Goal: Transaction & Acquisition: Purchase product/service

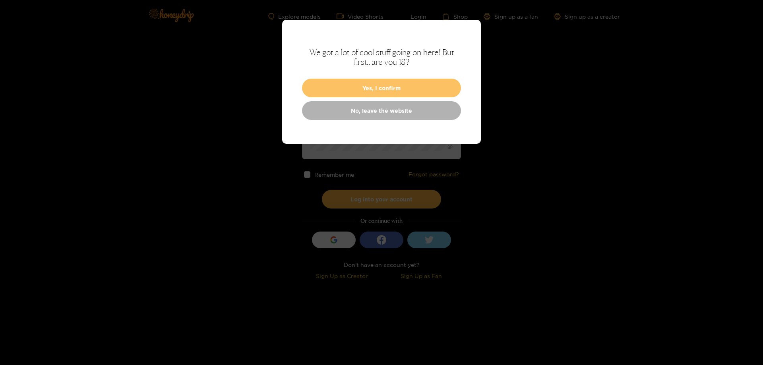
click at [409, 86] on button "Yes, I confirm" at bounding box center [381, 88] width 159 height 19
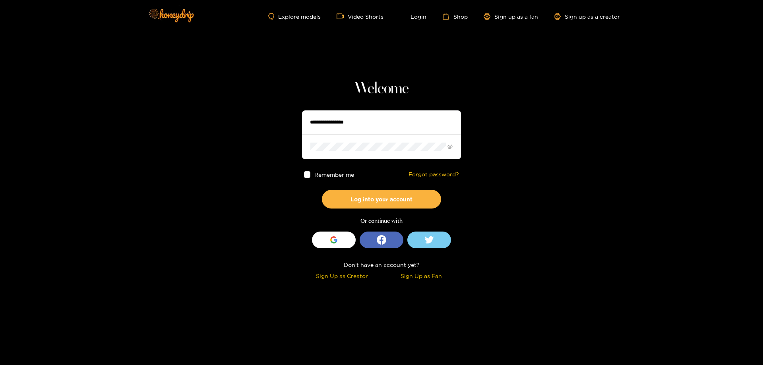
click at [367, 118] on input "text" at bounding box center [381, 122] width 159 height 24
type input "*********"
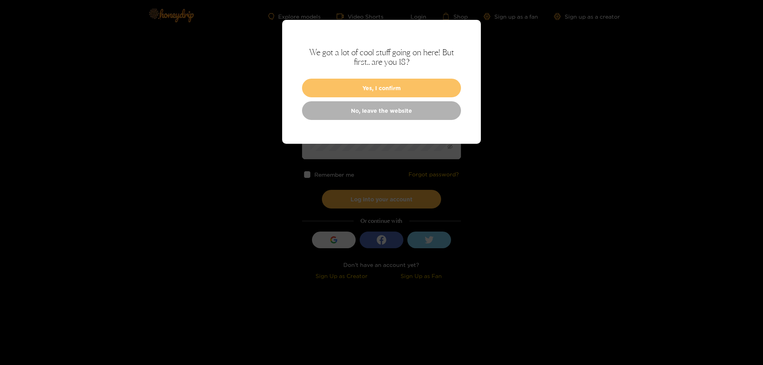
click at [372, 93] on button "Yes, I confirm" at bounding box center [381, 88] width 159 height 19
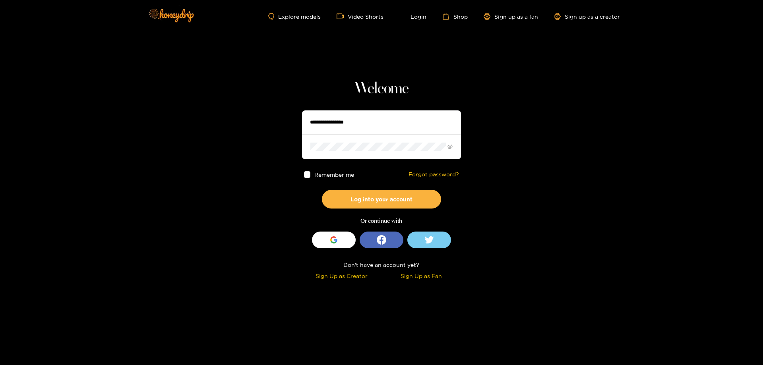
click at [345, 124] on input "text" at bounding box center [381, 122] width 159 height 24
type input "**********"
click at [355, 156] on span at bounding box center [381, 146] width 159 height 25
click at [322, 190] on button "Log into your account" at bounding box center [381, 199] width 119 height 19
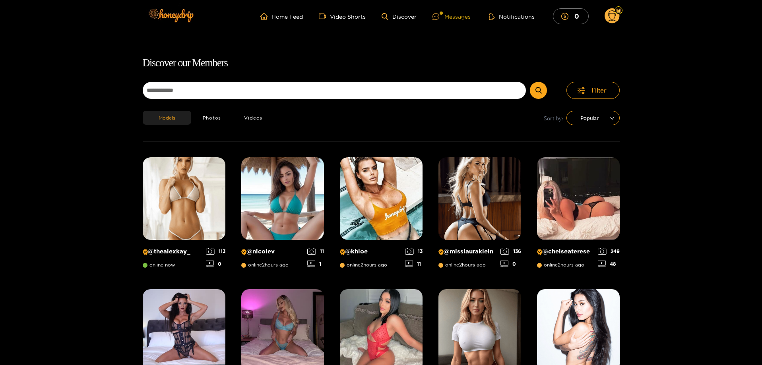
click at [459, 16] on div "Messages" at bounding box center [451, 16] width 38 height 9
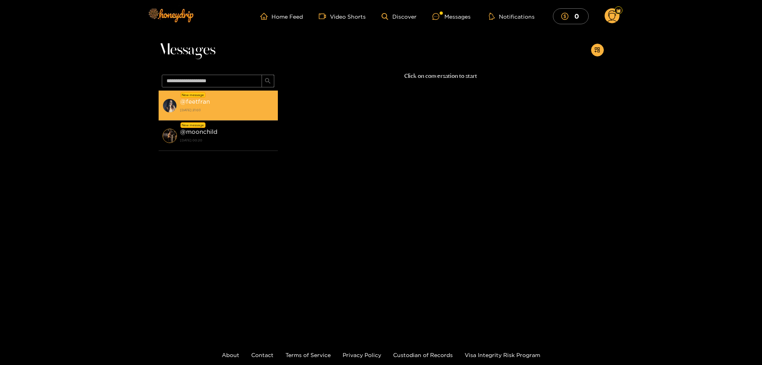
click at [206, 107] on strong "[DATE] 21:03" at bounding box center [227, 110] width 94 height 7
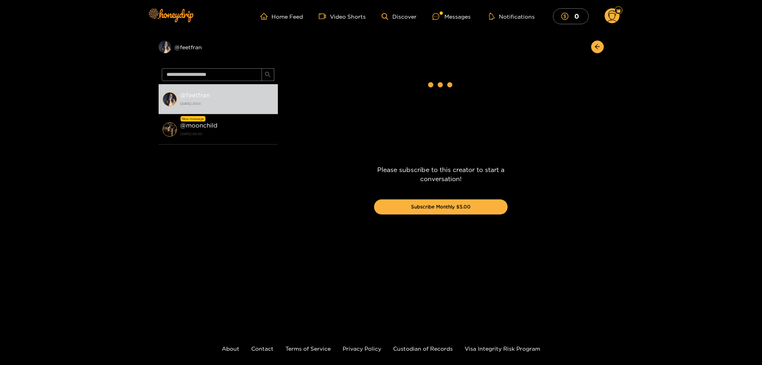
scroll to position [1570, 0]
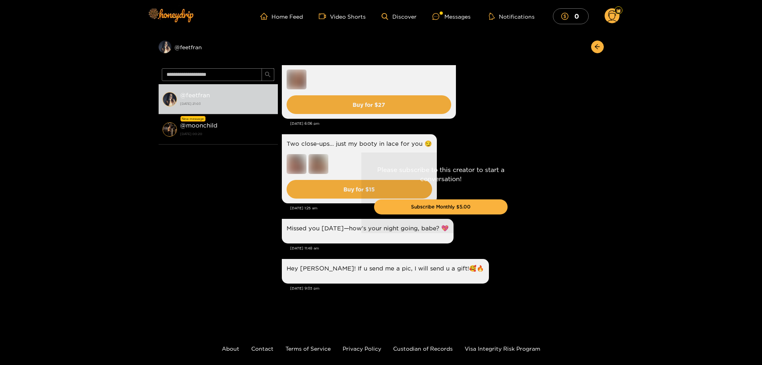
drag, startPoint x: 601, startPoint y: 271, endPoint x: 595, endPoint y: 257, distance: 15.7
click at [599, 260] on div "Please subscribe to this creator to start a conversation! Subscribe Monthly $5.…" at bounding box center [441, 193] width 326 height 256
click at [550, 212] on div "Please subscribe to this creator to start a conversation! Subscribe Monthly $5.…" at bounding box center [441, 193] width 326 height 256
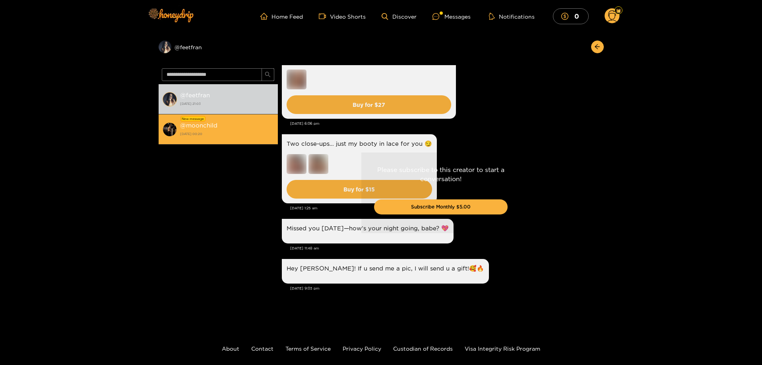
click at [232, 134] on strong "[DATE] 00:20" at bounding box center [227, 133] width 94 height 7
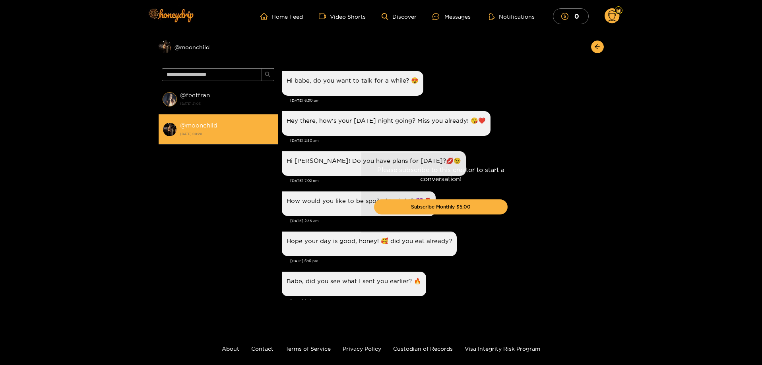
scroll to position [830, 0]
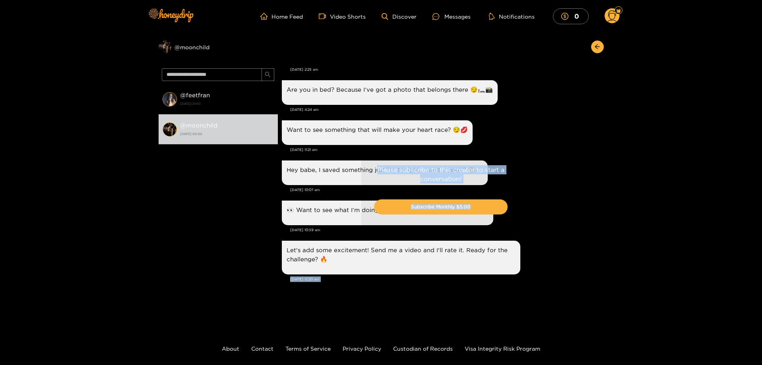
drag, startPoint x: 604, startPoint y: 259, endPoint x: 595, endPoint y: 217, distance: 42.3
click at [596, 222] on div "Preview @ moonchild @ feetfran [DATE] 21:03 @ moonchild [DATE] 00:20 [PERSON_NA…" at bounding box center [381, 177] width 762 height 288
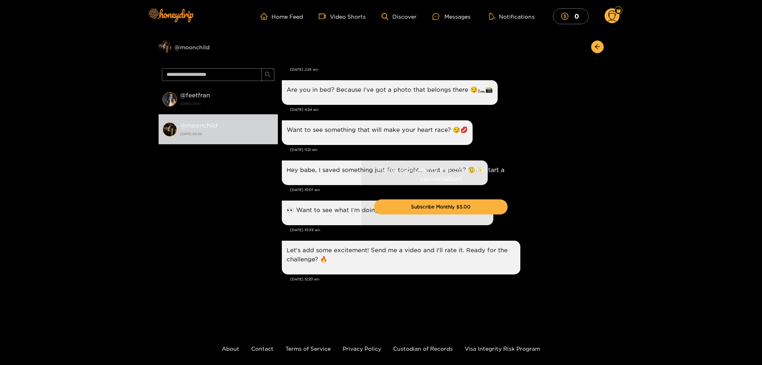
click at [129, 155] on div "Preview @ moonchild @ feetfran [DATE] 21:03 @ moonchild [DATE] 00:20 [PERSON_NA…" at bounding box center [381, 177] width 762 height 288
click at [619, 14] on div at bounding box center [618, 10] width 8 height 8
click at [286, 19] on link "Home Feed" at bounding box center [281, 16] width 43 height 7
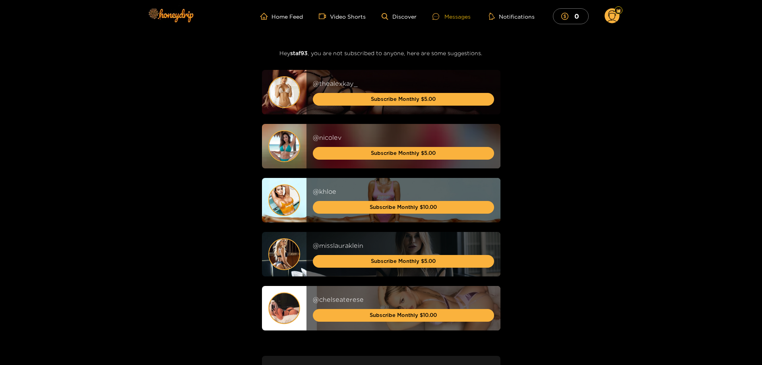
click at [467, 17] on div "Messages" at bounding box center [451, 16] width 38 height 9
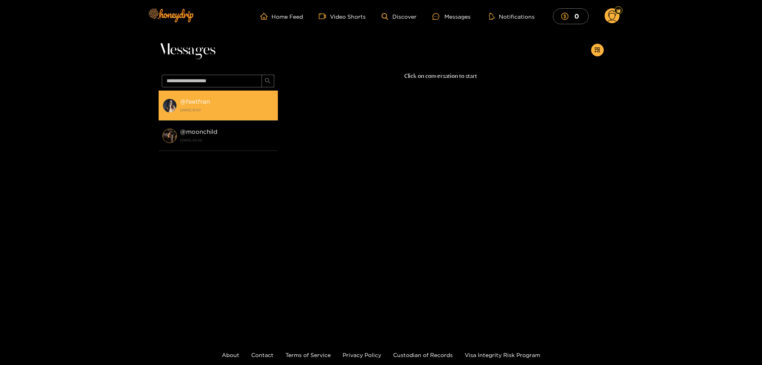
click at [238, 102] on div "@ feetfran [DATE] 21:03" at bounding box center [227, 106] width 94 height 18
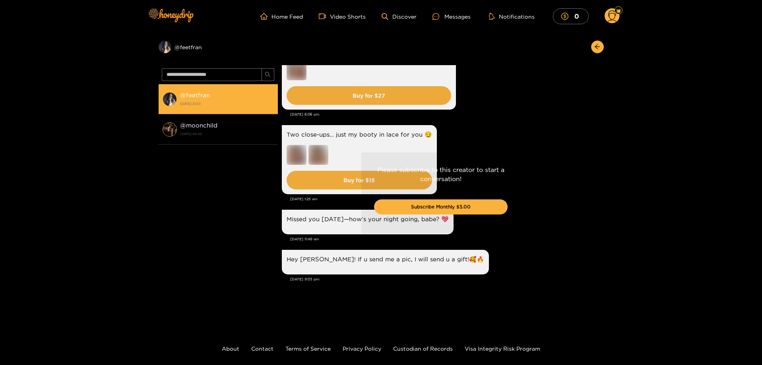
scroll to position [1570, 0]
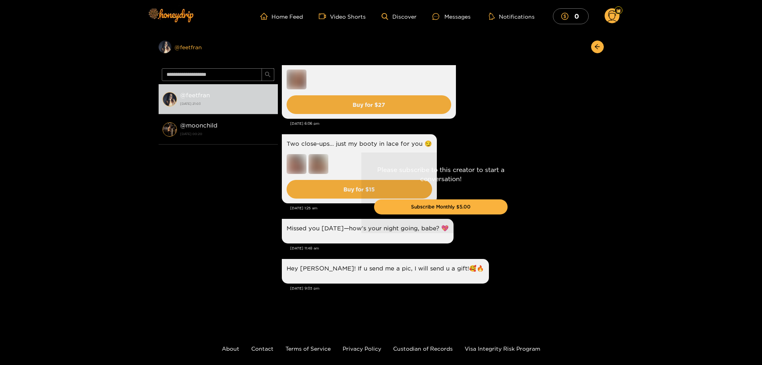
click at [187, 47] on div "Preview @ feetfran" at bounding box center [218, 47] width 119 height 13
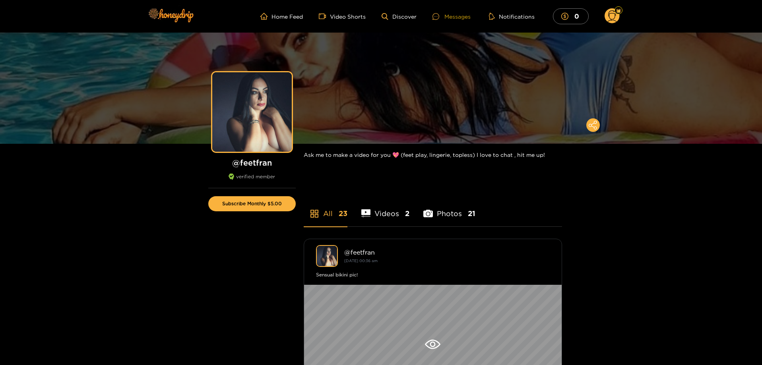
click at [464, 16] on div "Messages" at bounding box center [451, 16] width 38 height 9
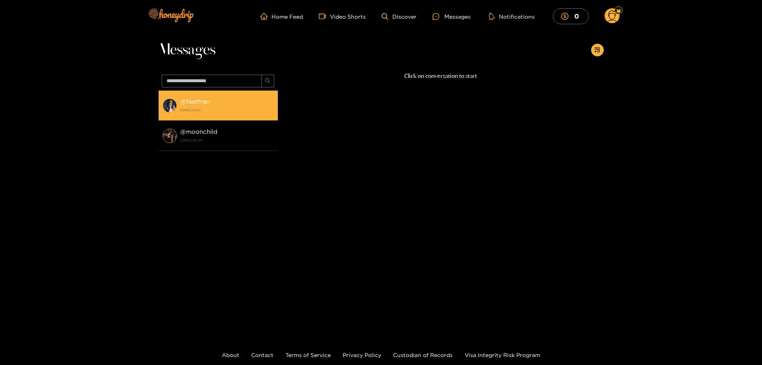
click at [232, 109] on strong "[DATE] 21:03" at bounding box center [227, 110] width 94 height 7
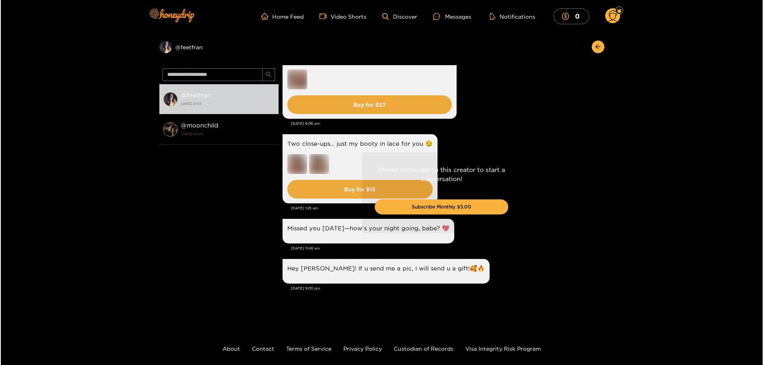
scroll to position [1570, 0]
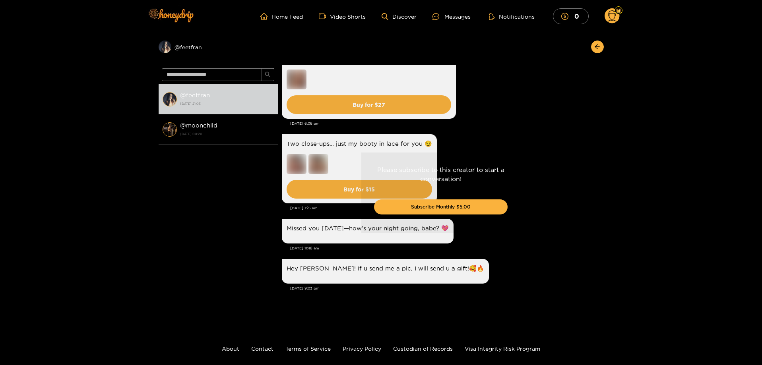
drag, startPoint x: 479, startPoint y: 181, endPoint x: 541, endPoint y: 142, distance: 73.8
click at [494, 172] on p "Please subscribe to this creator to start a conversation!" at bounding box center [441, 174] width 134 height 18
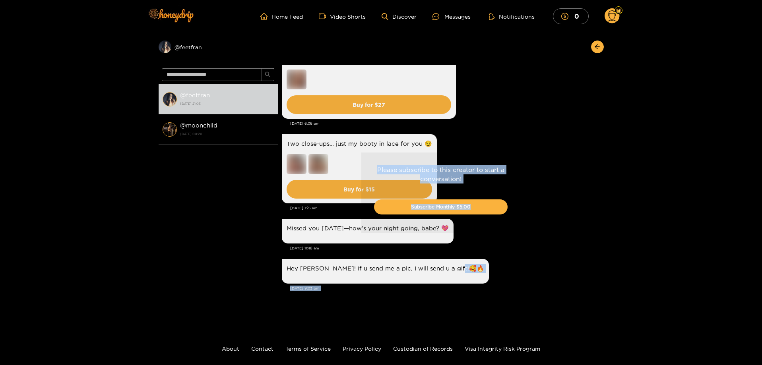
drag, startPoint x: 604, startPoint y: 271, endPoint x: 572, endPoint y: 241, distance: 44.1
click at [593, 260] on div "Preview @ feetfran @ feetfran [DATE] 21:03 @ moonchild [DATE] 00:20 Francesca F…" at bounding box center [381, 177] width 762 height 288
click at [473, 218] on div "Please subscribe to this creator to start a conversation! Subscribe Monthly $5.…" at bounding box center [440, 193] width 159 height 81
drag, startPoint x: 348, startPoint y: 158, endPoint x: 507, endPoint y: 178, distance: 160.2
click at [507, 178] on div "Please subscribe to this creator to start a conversation! Subscribe Monthly $5.…" at bounding box center [441, 193] width 326 height 256
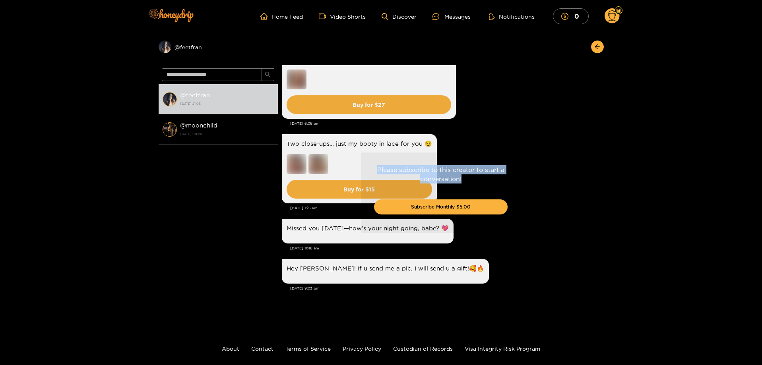
click at [507, 178] on p "Please subscribe to this creator to start a conversation!" at bounding box center [441, 174] width 134 height 18
click at [323, 200] on div "Please subscribe to this creator to start a conversation! Subscribe Monthly $5.…" at bounding box center [441, 193] width 326 height 256
click at [520, 16] on button "Notifications" at bounding box center [512, 16] width 50 height 8
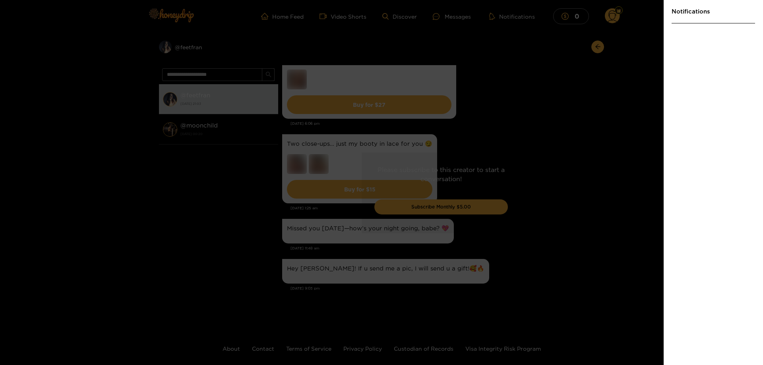
click at [610, 13] on div at bounding box center [381, 182] width 763 height 365
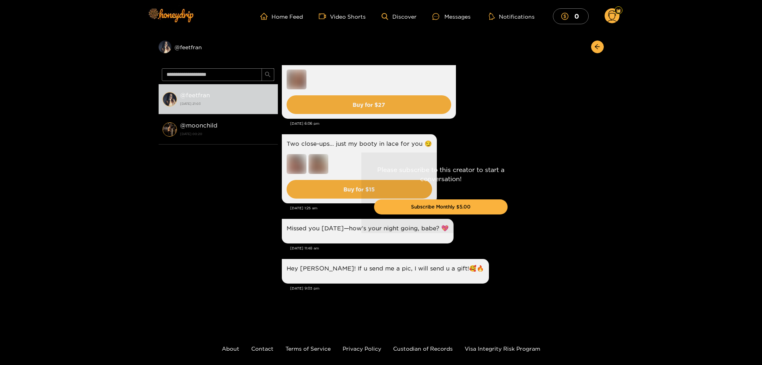
click at [609, 22] on circle at bounding box center [612, 15] width 15 height 15
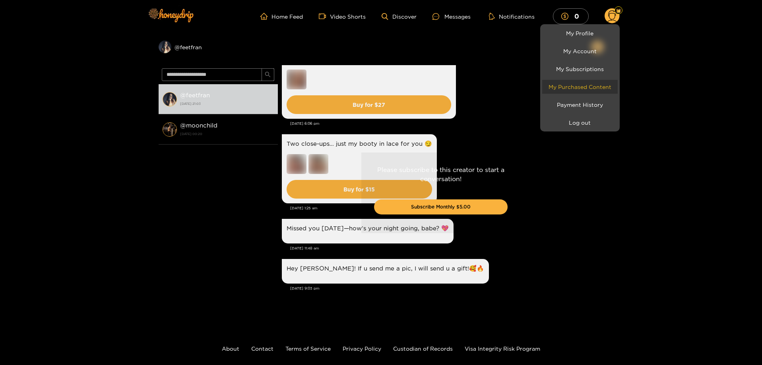
click at [591, 89] on link "My Purchased Content" at bounding box center [580, 87] width 76 height 14
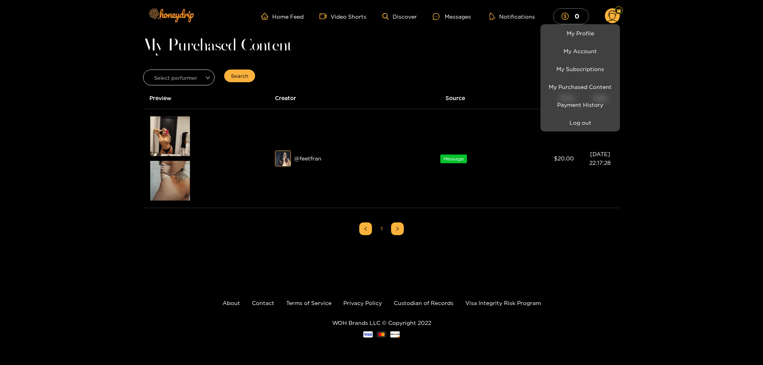
click at [173, 138] on div at bounding box center [381, 182] width 763 height 365
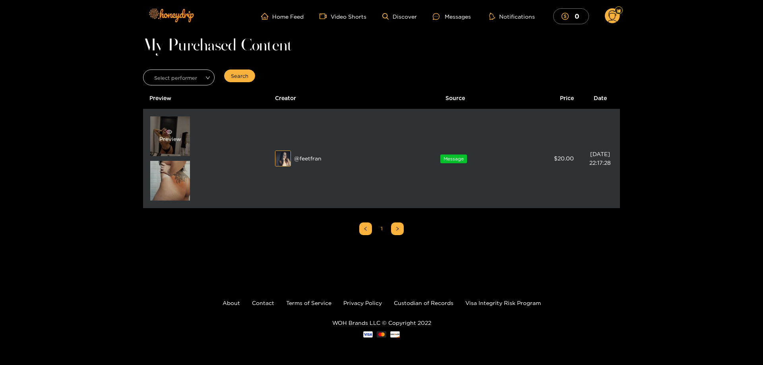
click at [165, 137] on div "Preview" at bounding box center [170, 136] width 22 height 14
